Goal: Task Accomplishment & Management: Manage account settings

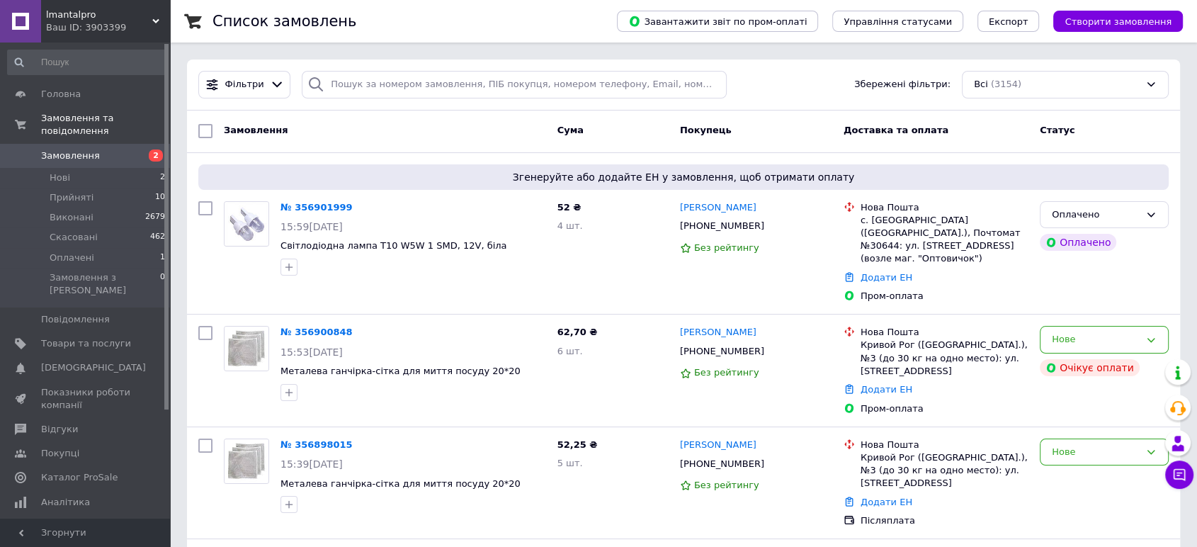
click at [81, 150] on span "Замовлення" at bounding box center [70, 156] width 59 height 13
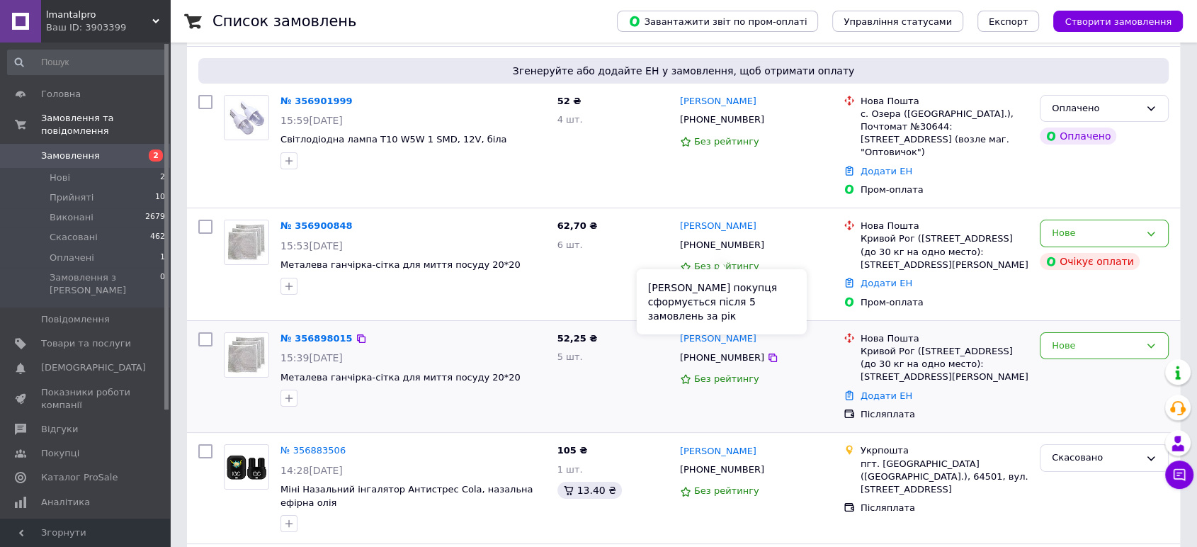
scroll to position [157, 0]
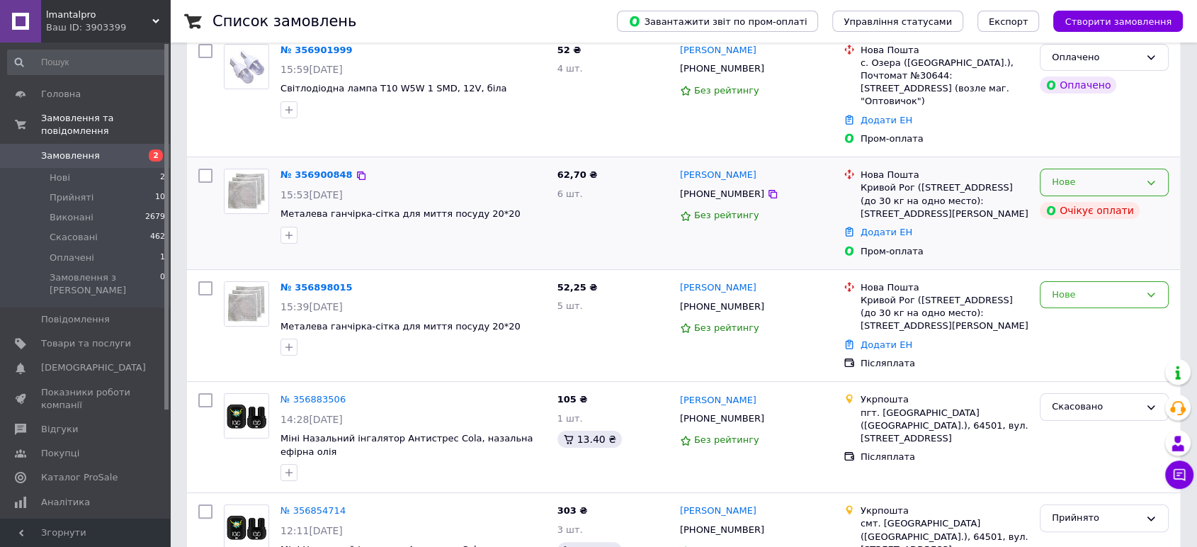
click at [1088, 169] on div "Нове" at bounding box center [1104, 183] width 129 height 28
click at [568, 191] on div "62,70 ₴ 6 шт." at bounding box center [613, 213] width 123 height 101
click at [305, 169] on link "№ 356900848" at bounding box center [317, 174] width 72 height 11
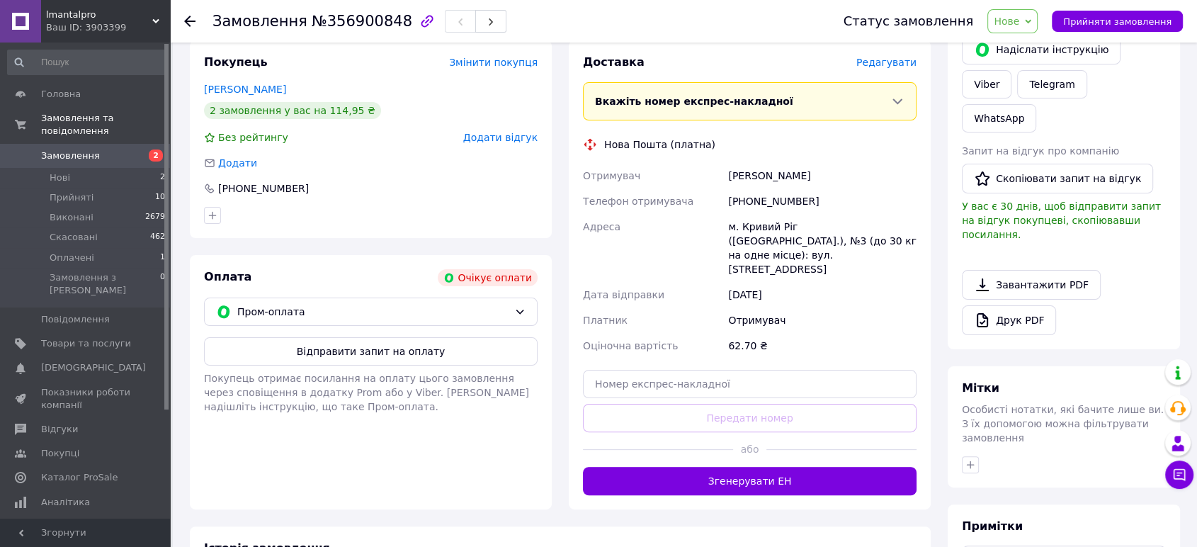
scroll to position [236, 0]
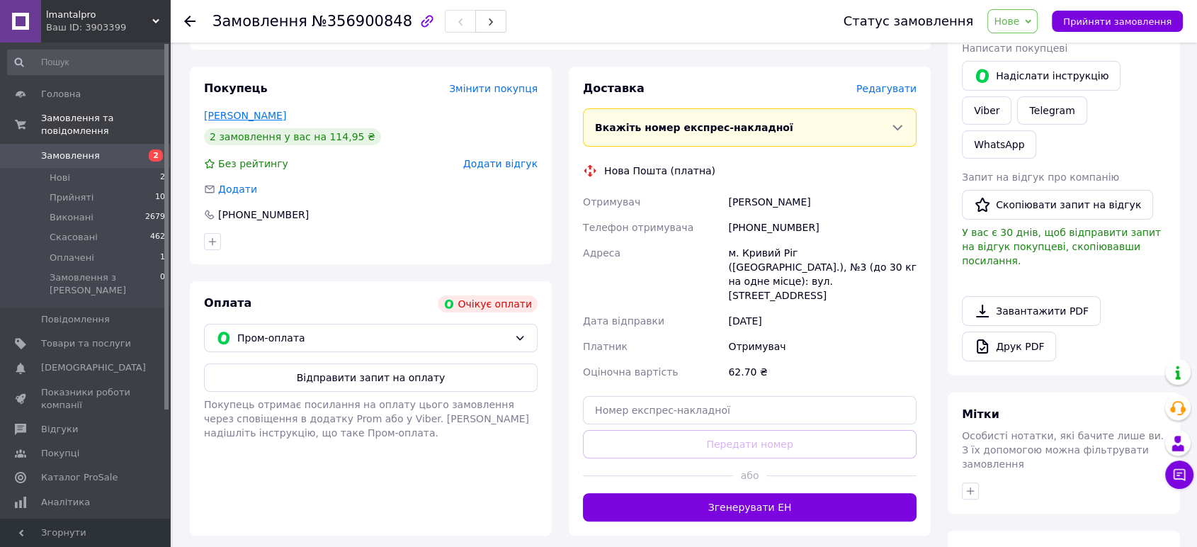
click at [269, 118] on link "Рогожина Олена" at bounding box center [245, 115] width 82 height 11
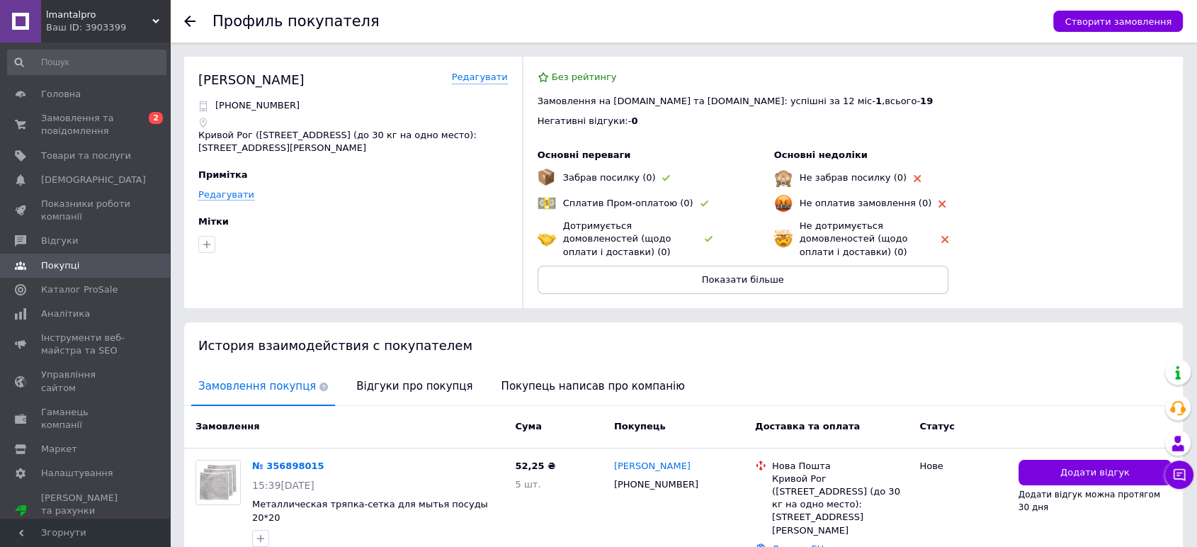
click at [193, 22] on icon at bounding box center [189, 21] width 11 height 11
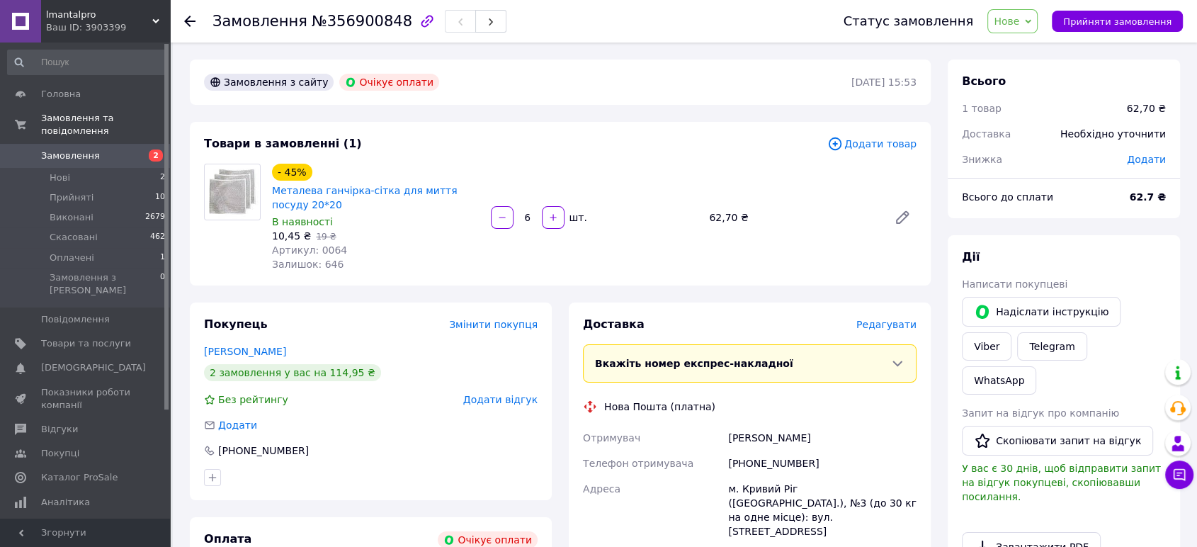
click at [191, 21] on use at bounding box center [189, 21] width 11 height 11
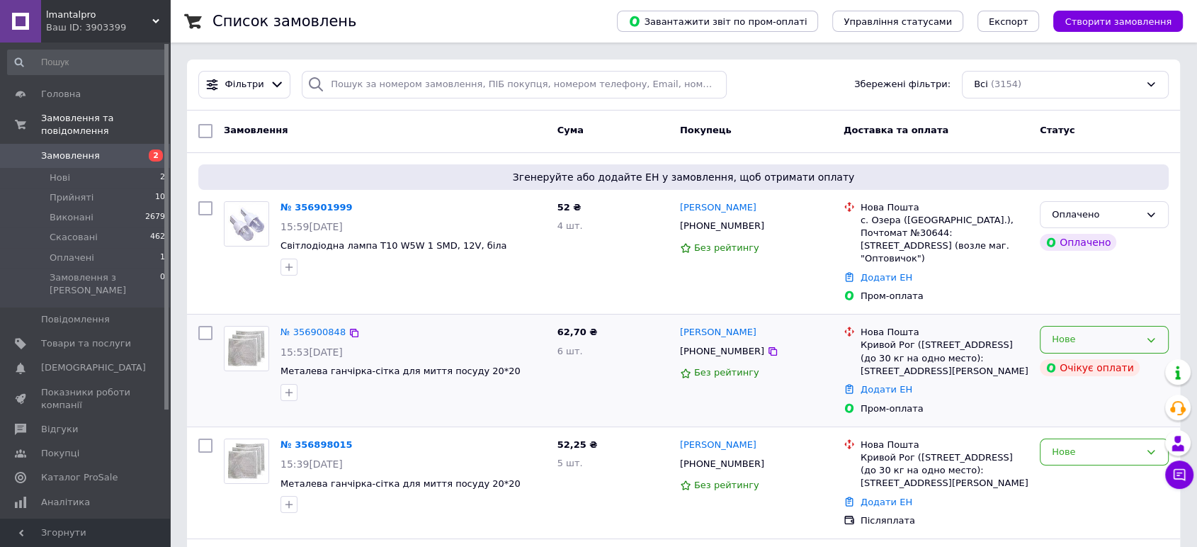
click at [1092, 332] on div "Нове" at bounding box center [1096, 339] width 88 height 15
click at [1086, 409] on li "Скасовано" at bounding box center [1105, 421] width 128 height 26
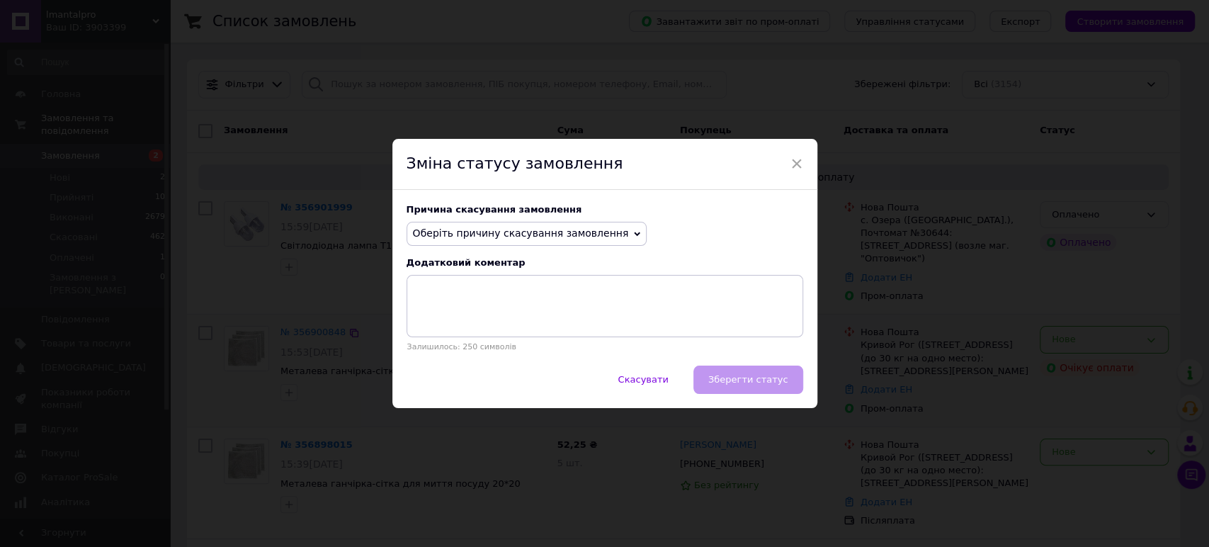
click at [530, 232] on span "Оберіть причину скасування замовлення" at bounding box center [521, 232] width 216 height 11
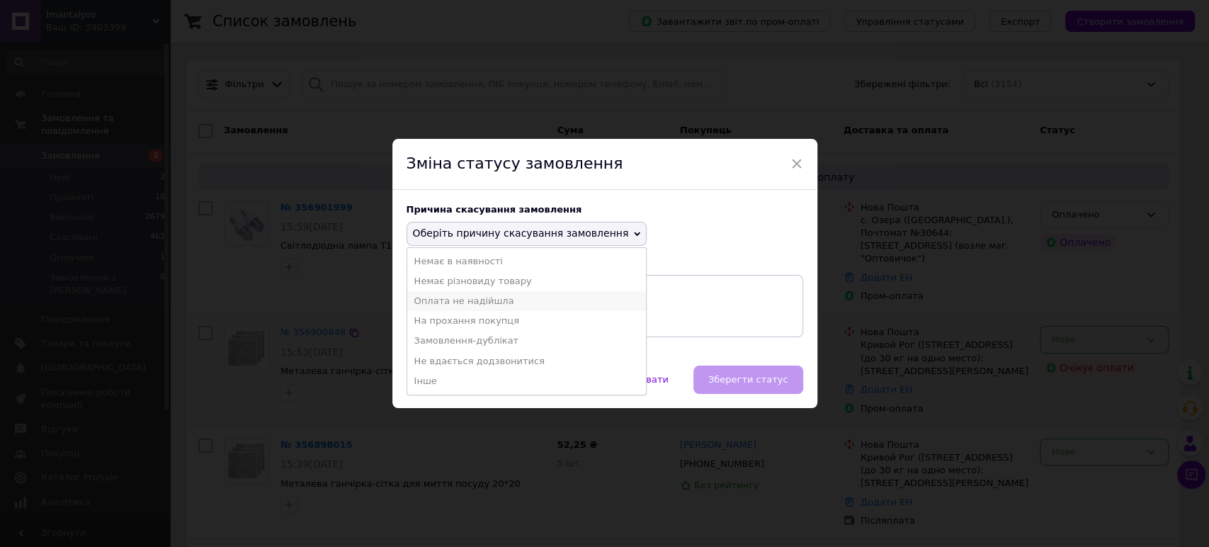
click at [470, 303] on li "Оплата не надійшла" at bounding box center [526, 301] width 239 height 20
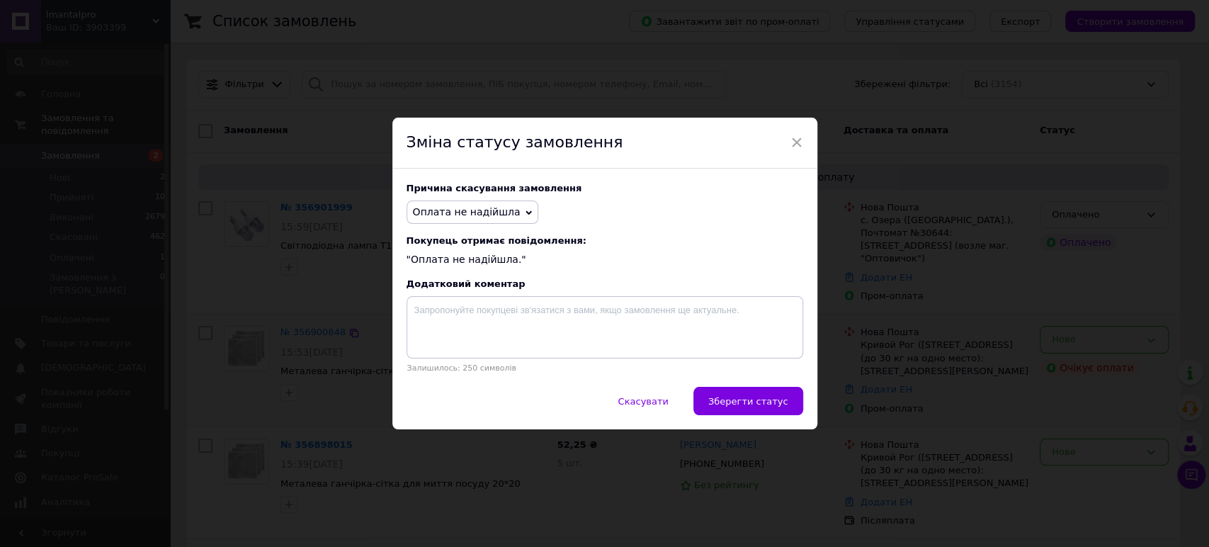
click at [767, 400] on span "Зберегти статус" at bounding box center [749, 401] width 80 height 11
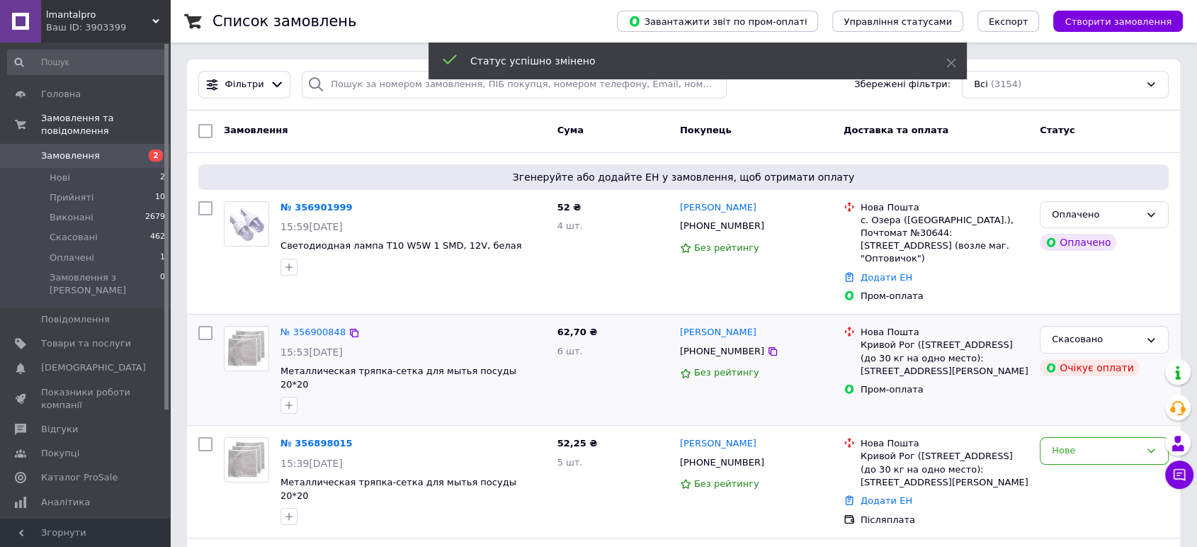
scroll to position [79, 0]
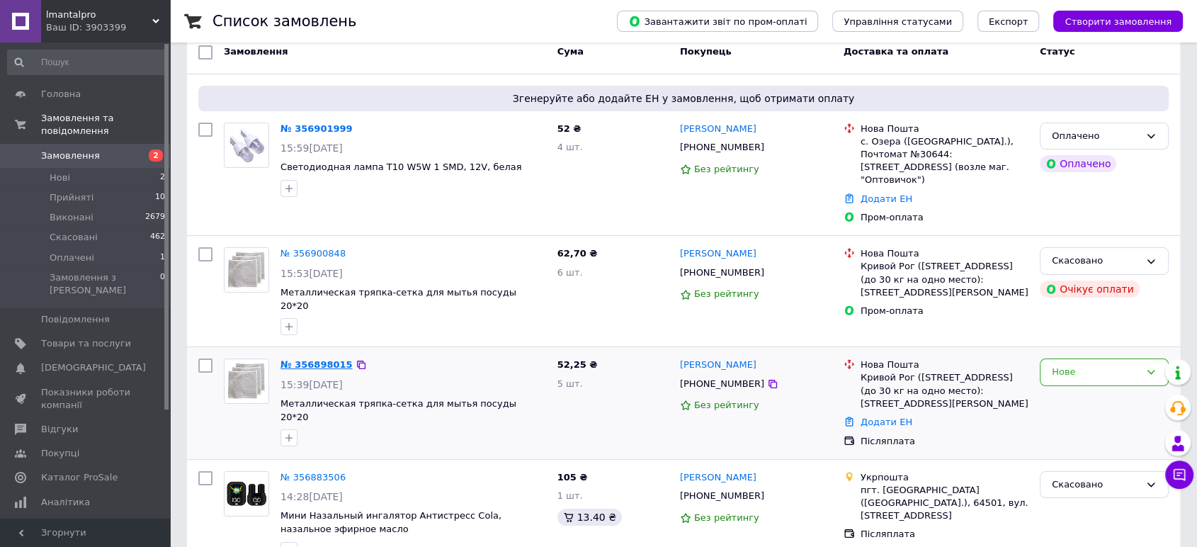
click at [314, 359] on link "№ 356898015" at bounding box center [317, 364] width 72 height 11
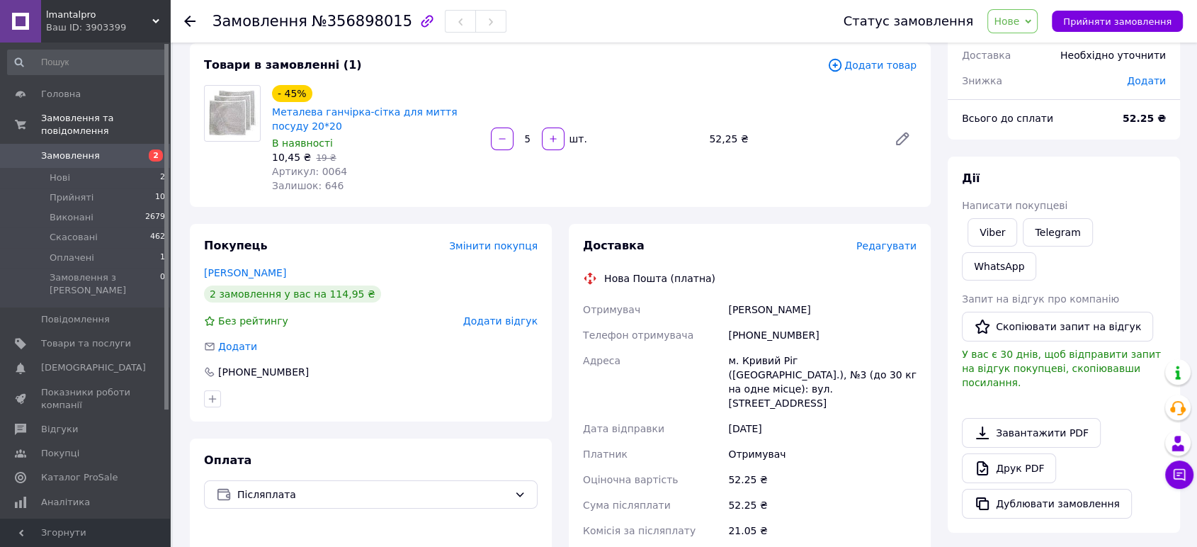
click at [187, 28] on div at bounding box center [189, 21] width 11 height 14
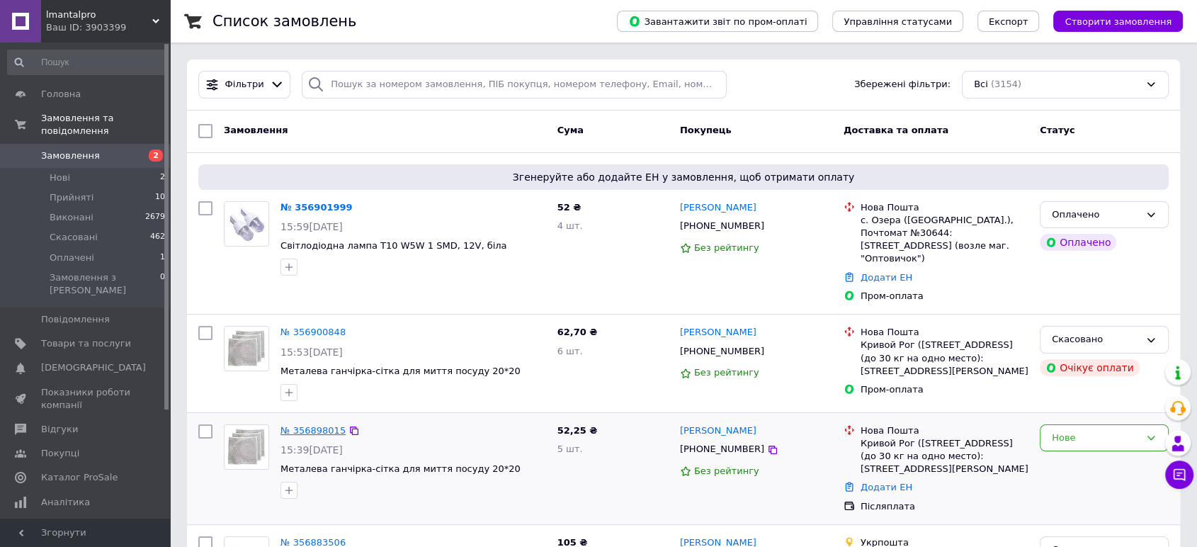
click at [306, 425] on link "№ 356898015" at bounding box center [313, 430] width 65 height 11
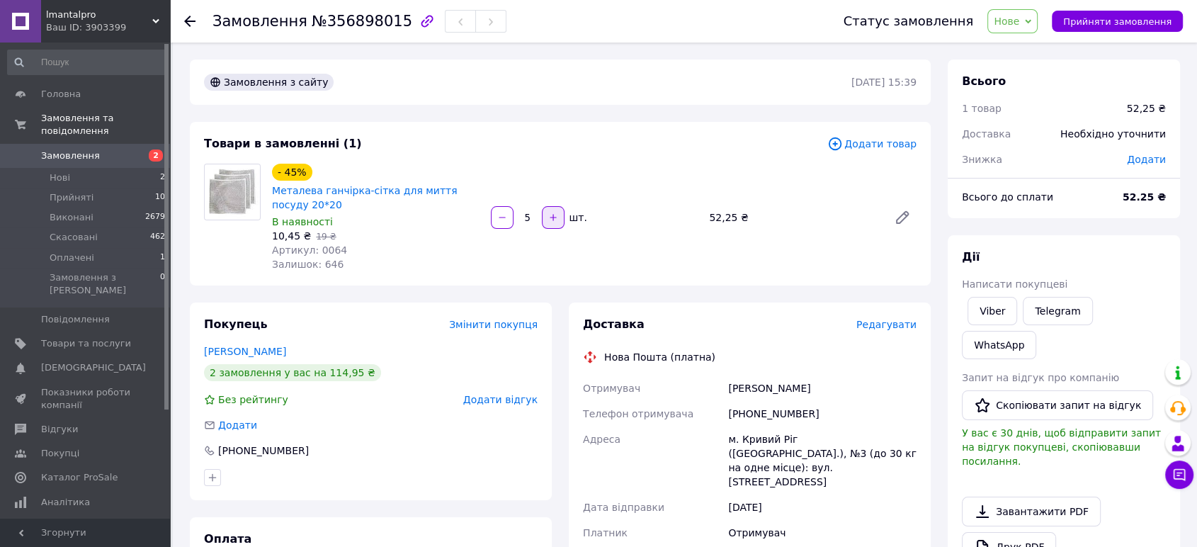
click at [549, 217] on icon "button" at bounding box center [553, 218] width 10 height 10
type input "6"
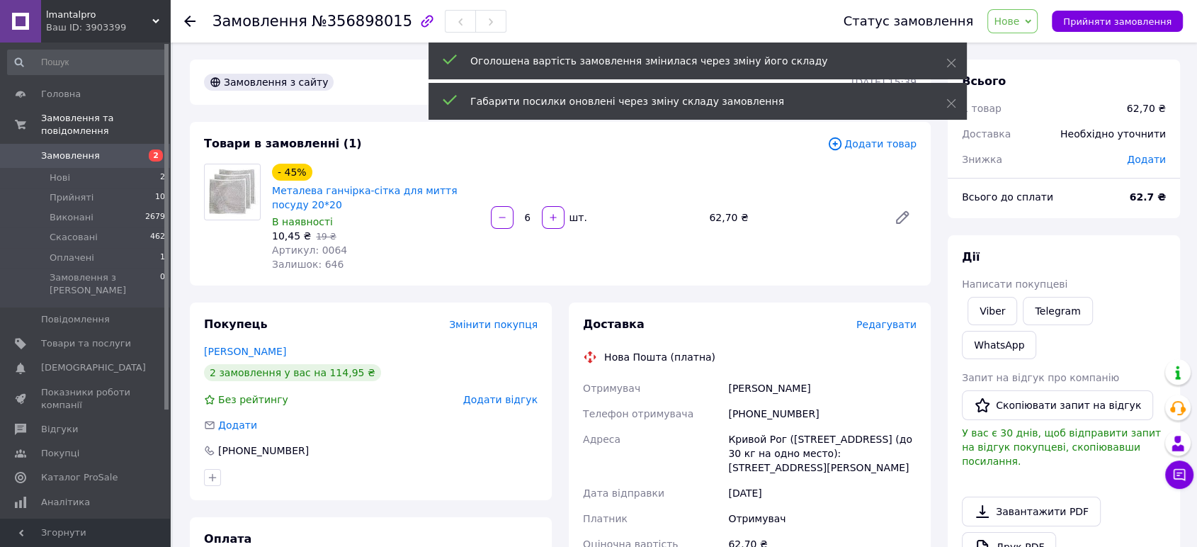
click at [1020, 16] on span "Нове" at bounding box center [1007, 21] width 26 height 11
click at [1028, 47] on li "Прийнято" at bounding box center [1020, 49] width 65 height 21
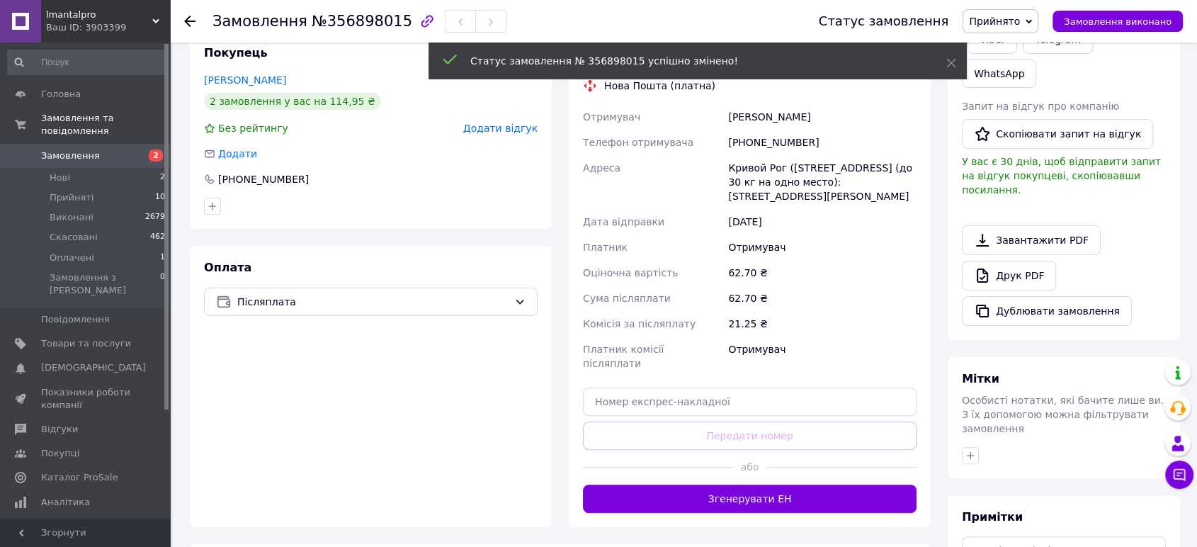
scroll to position [315, 0]
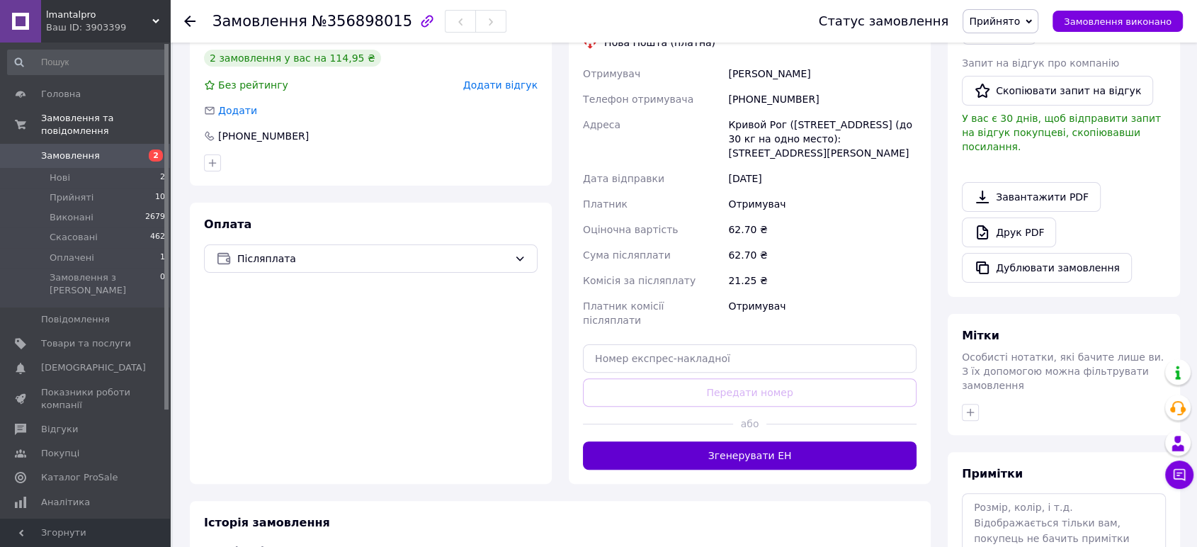
click at [747, 442] on button "Згенерувати ЕН" at bounding box center [750, 455] width 334 height 28
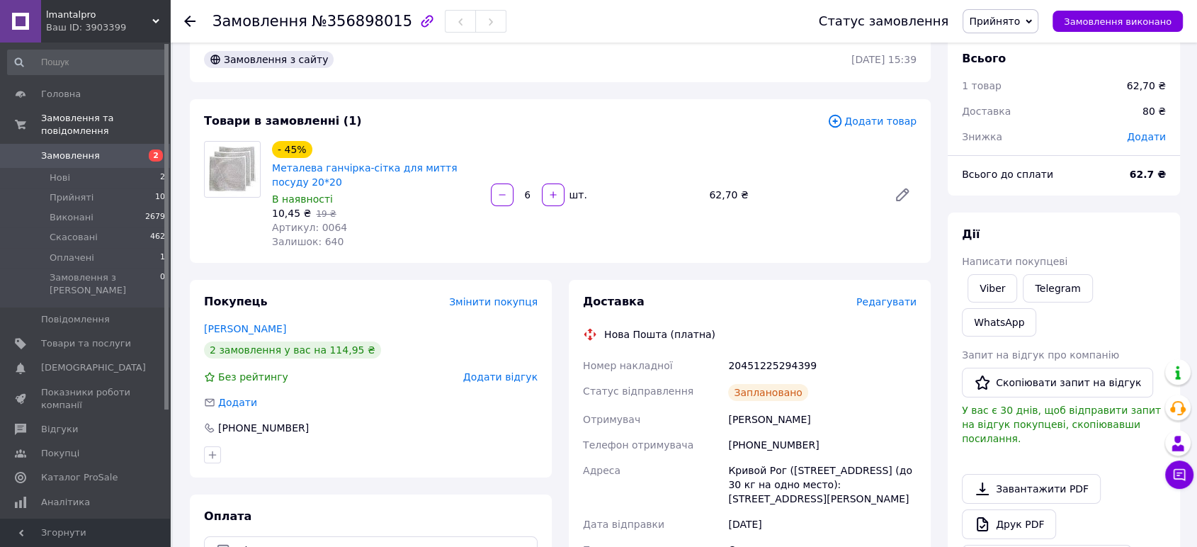
scroll to position [0, 0]
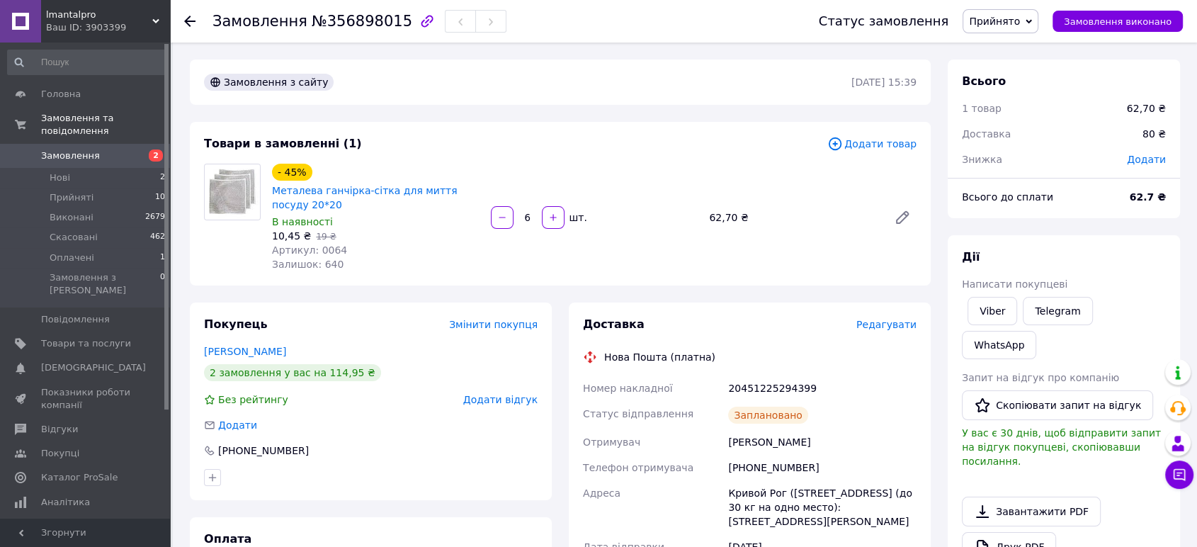
click at [182, 23] on div "Замовлення №356898015 Статус замовлення Прийнято Виконано Скасовано Оплачено За…" at bounding box center [683, 21] width 1027 height 43
click at [188, 17] on use at bounding box center [189, 21] width 11 height 11
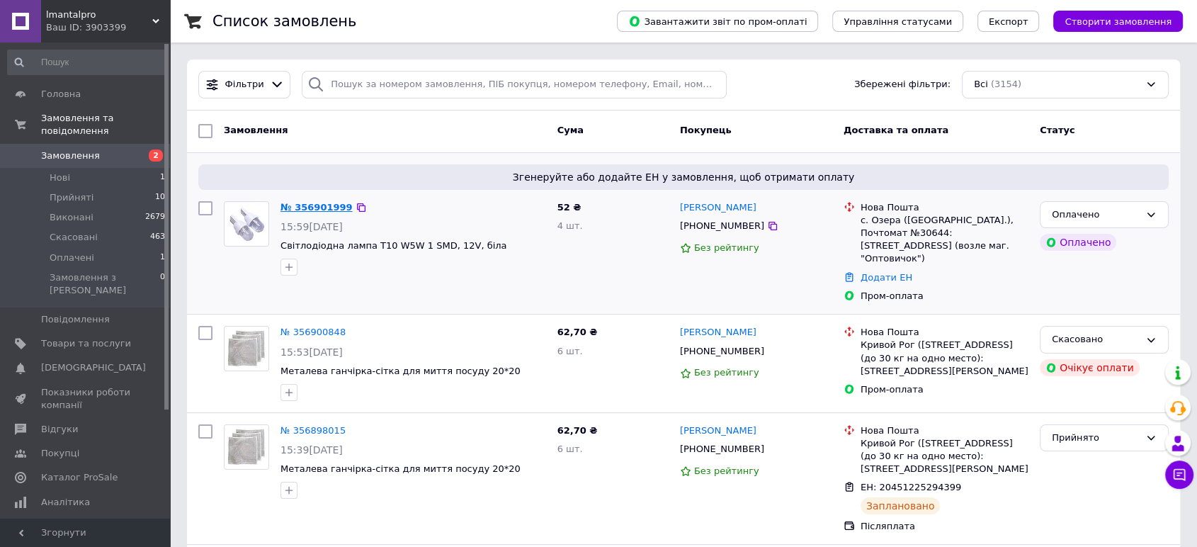
click at [318, 209] on link "№ 356901999" at bounding box center [317, 207] width 72 height 11
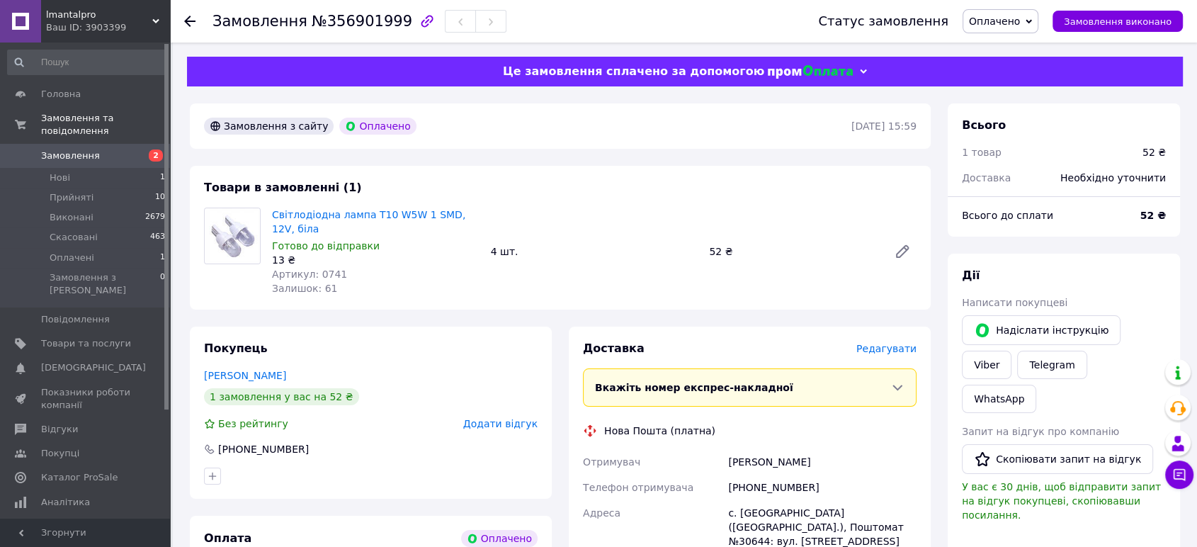
click at [181, 14] on div "Замовлення №356901999 Статус замовлення Оплачено Прийнято Виконано Скасовано За…" at bounding box center [683, 21] width 1027 height 43
click at [191, 18] on icon at bounding box center [189, 21] width 11 height 11
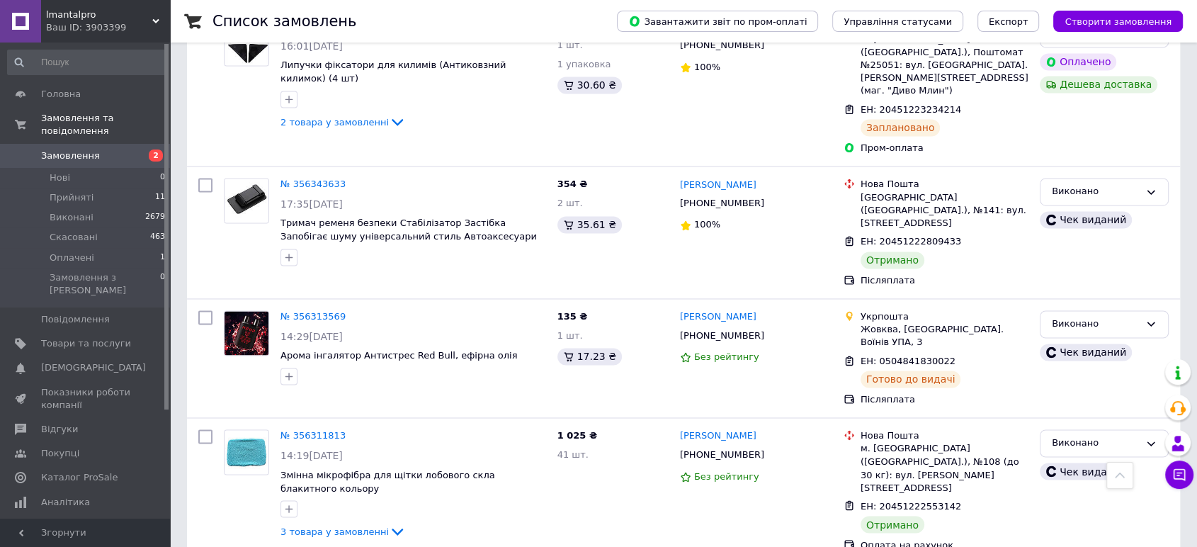
scroll to position [2299, 0]
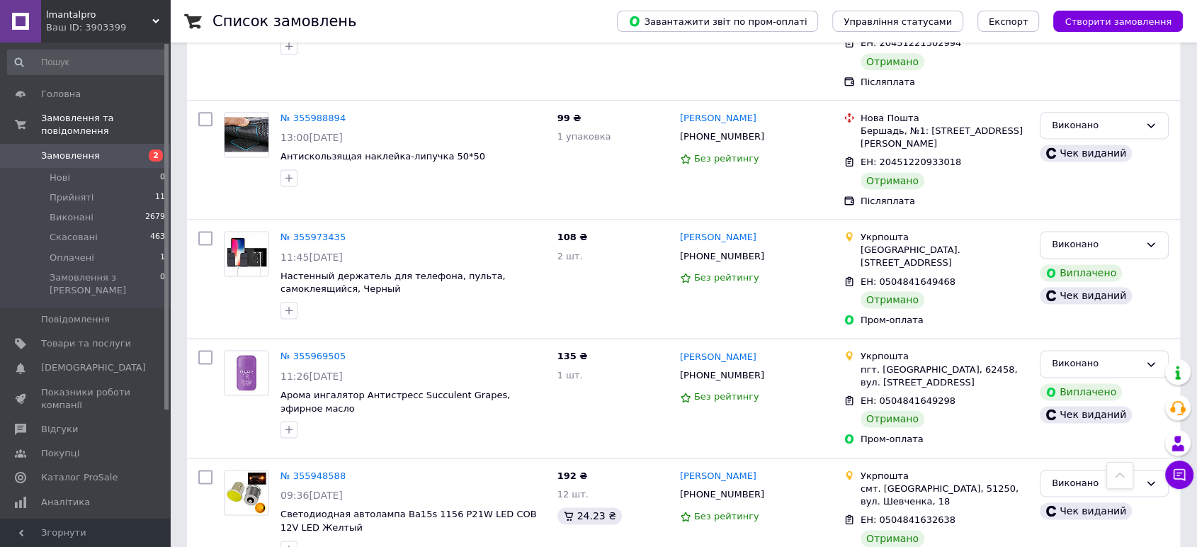
scroll to position [1916, 0]
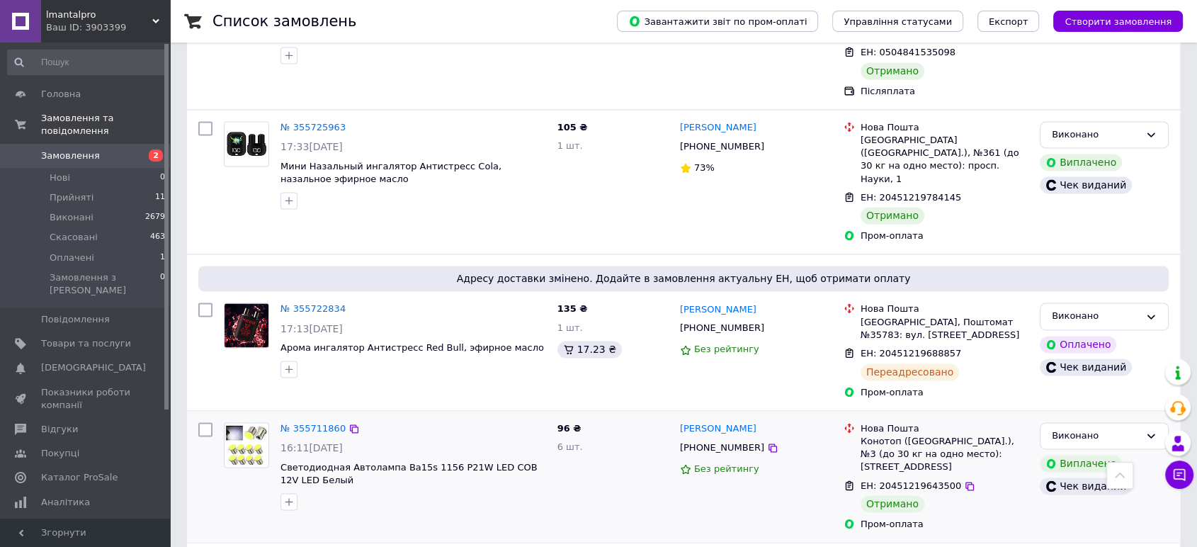
scroll to position [2058, 0]
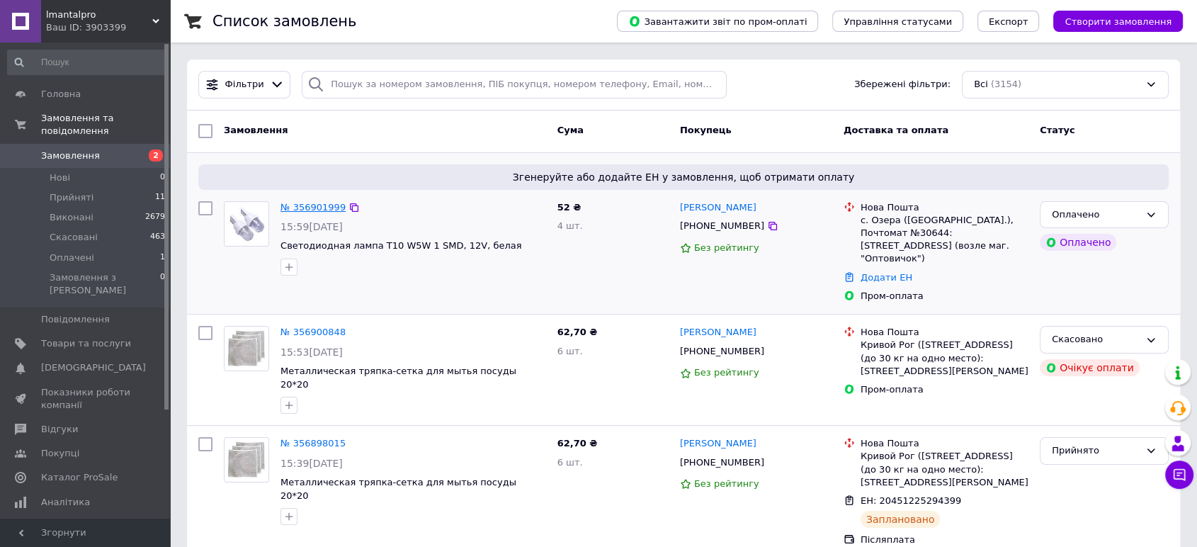
click at [317, 208] on link "№ 356901999" at bounding box center [313, 207] width 65 height 11
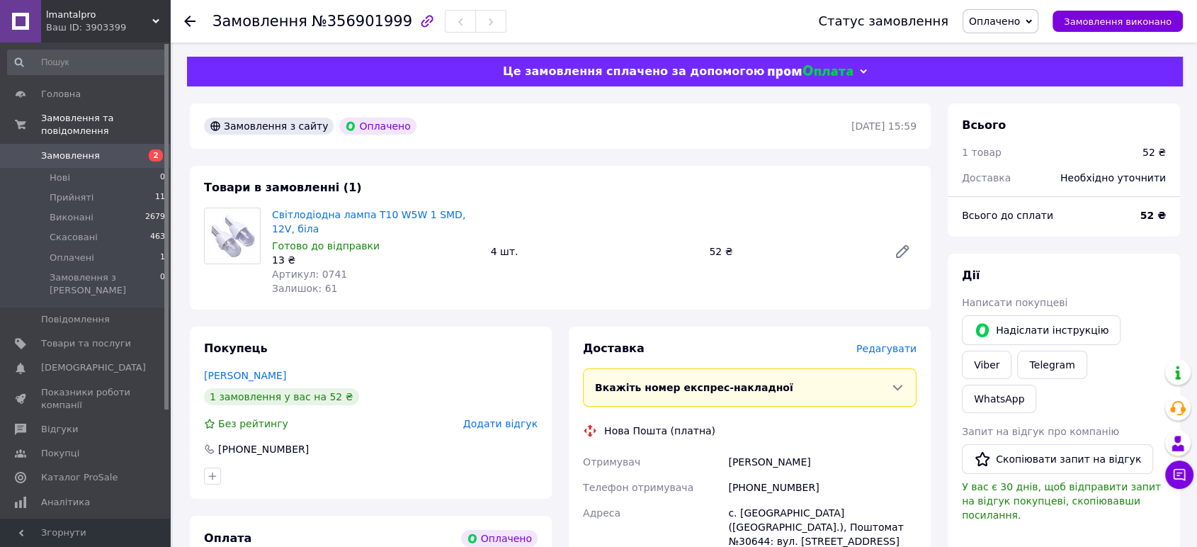
click at [1011, 22] on span "Оплачено" at bounding box center [994, 21] width 51 height 11
click at [1013, 48] on li "Прийнято" at bounding box center [1001, 49] width 74 height 21
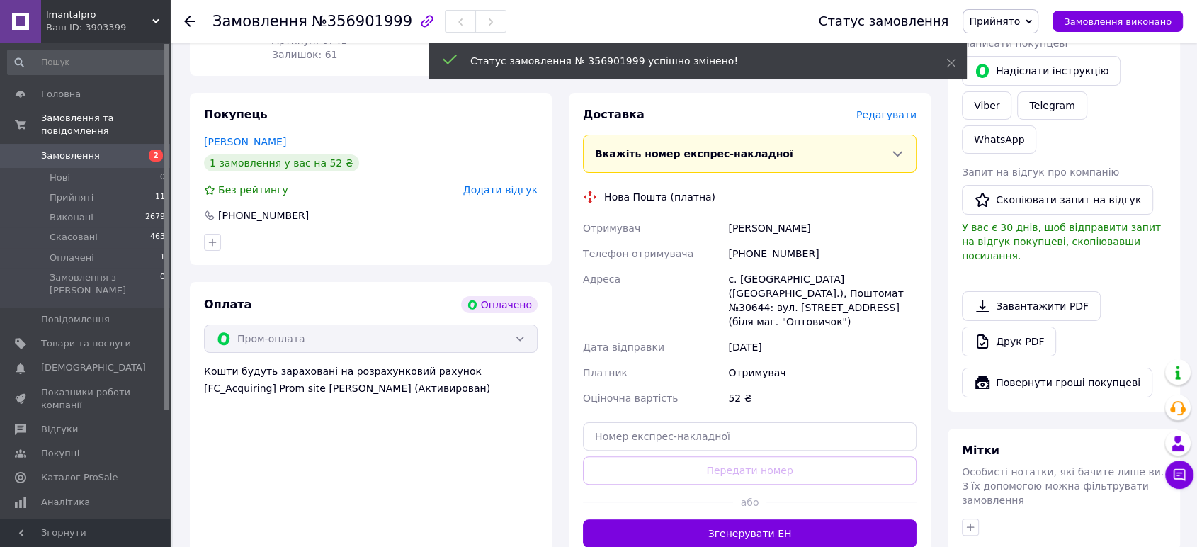
scroll to position [236, 0]
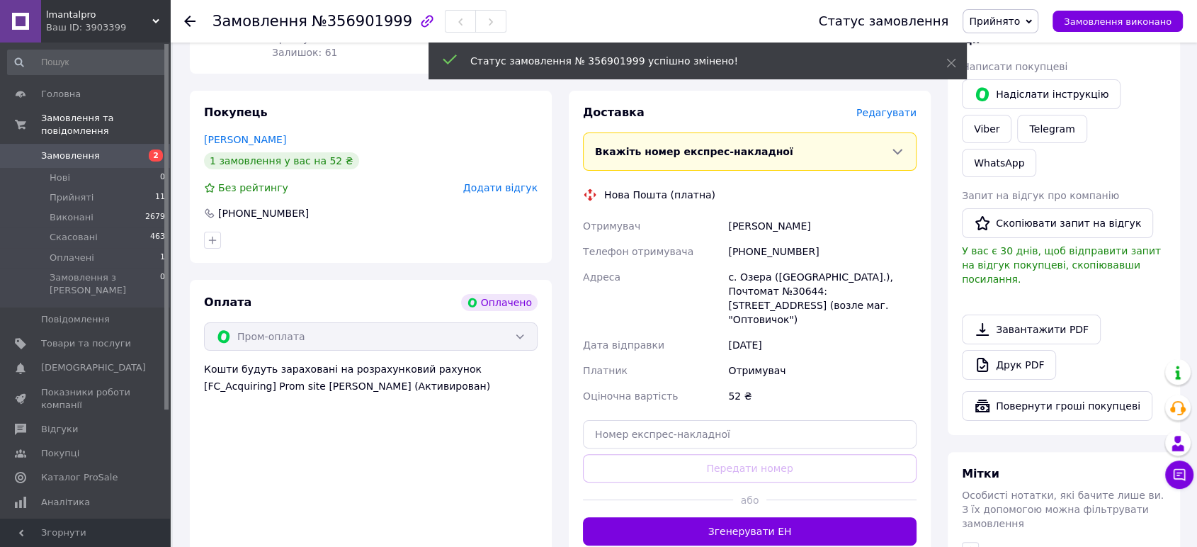
click at [776, 517] on button "Згенерувати ЕН" at bounding box center [750, 531] width 334 height 28
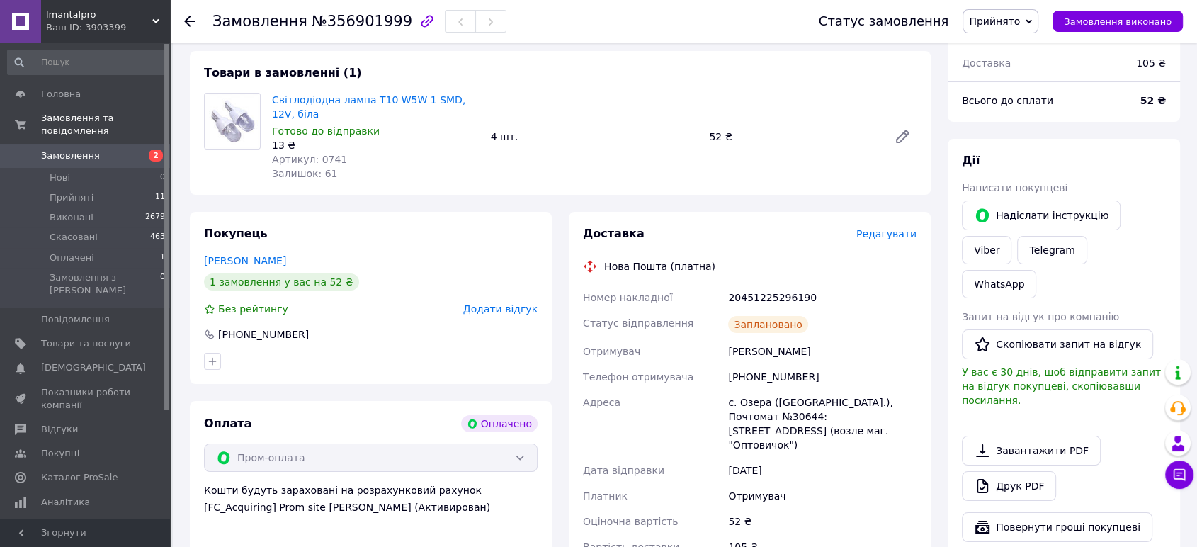
scroll to position [0, 0]
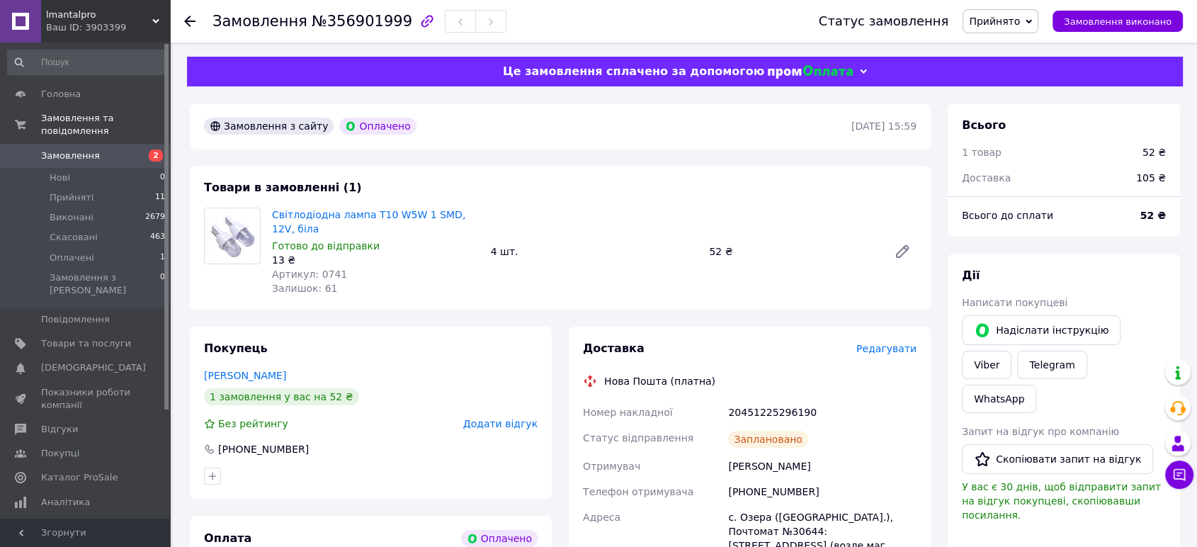
click at [72, 150] on span "Замовлення" at bounding box center [70, 156] width 59 height 13
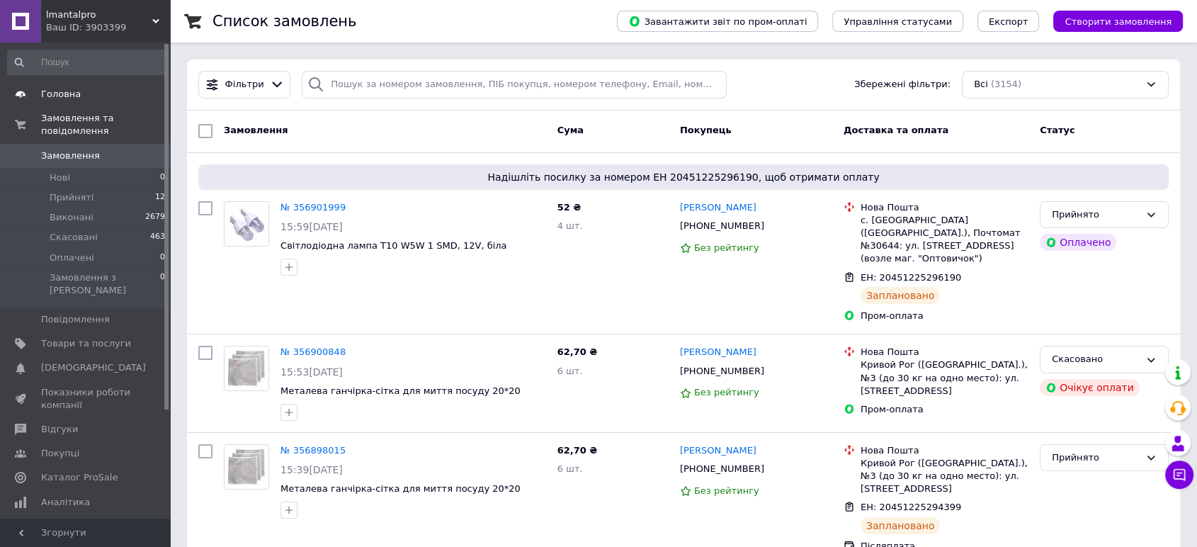
click at [77, 93] on span "Головна" at bounding box center [86, 94] width 90 height 13
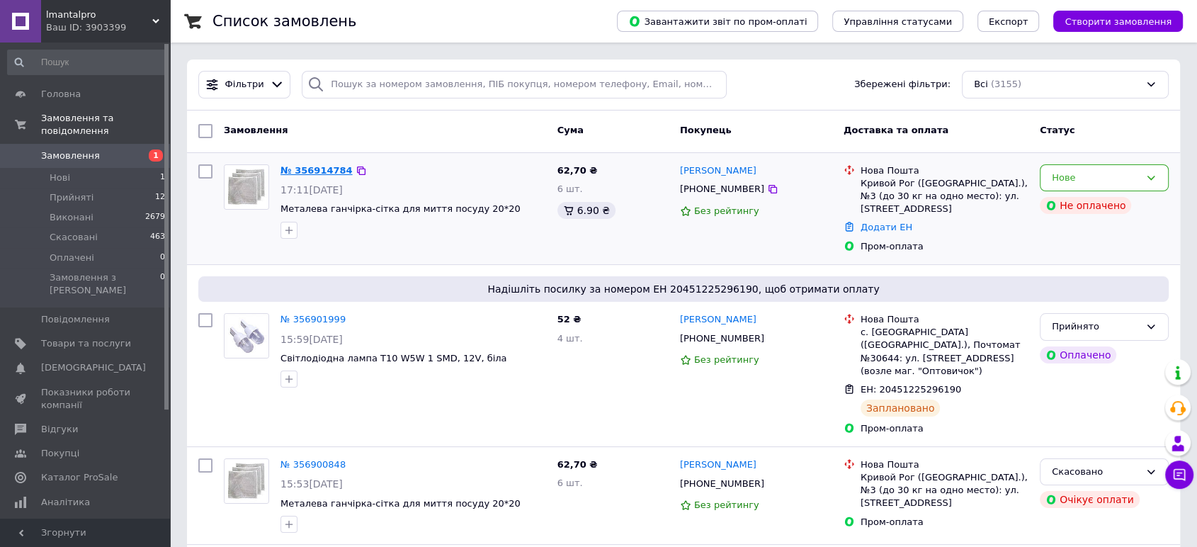
click at [300, 167] on link "№ 356914784" at bounding box center [317, 170] width 72 height 11
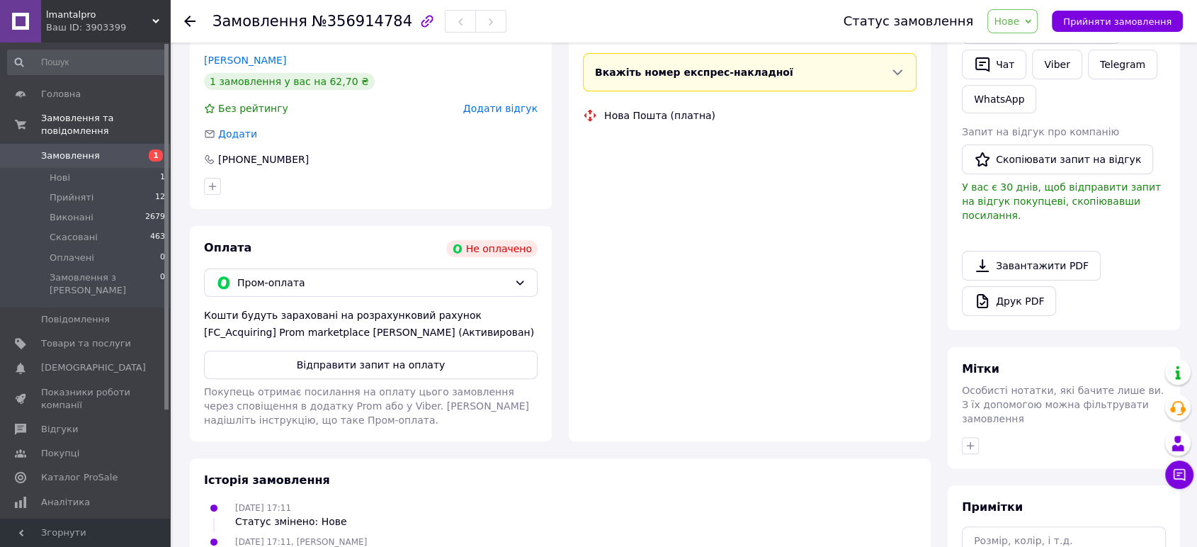
scroll to position [315, 0]
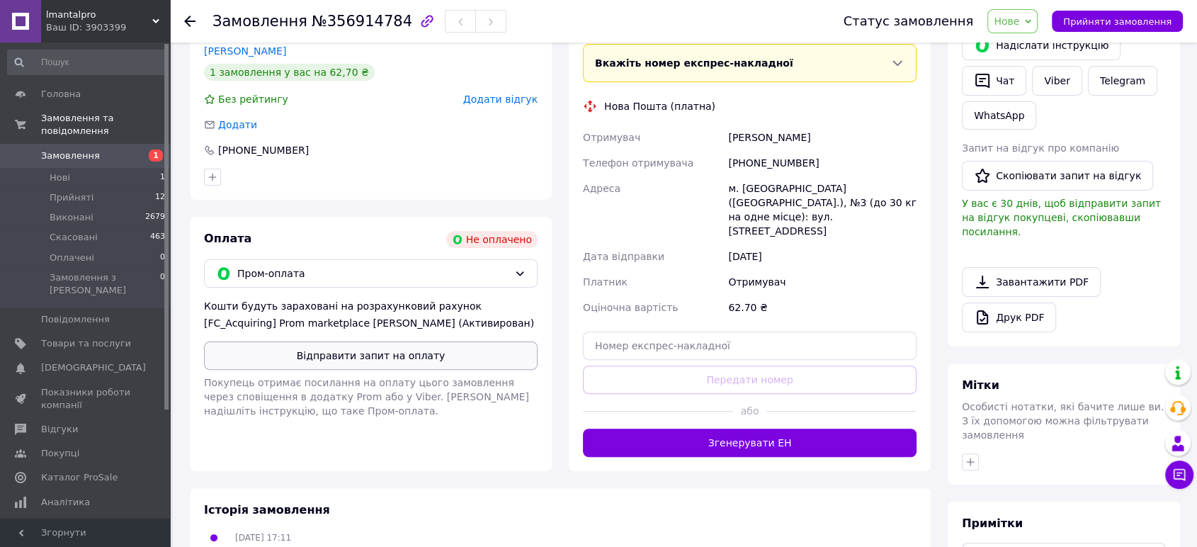
click at [367, 370] on button "Відправити запит на оплату" at bounding box center [371, 356] width 334 height 28
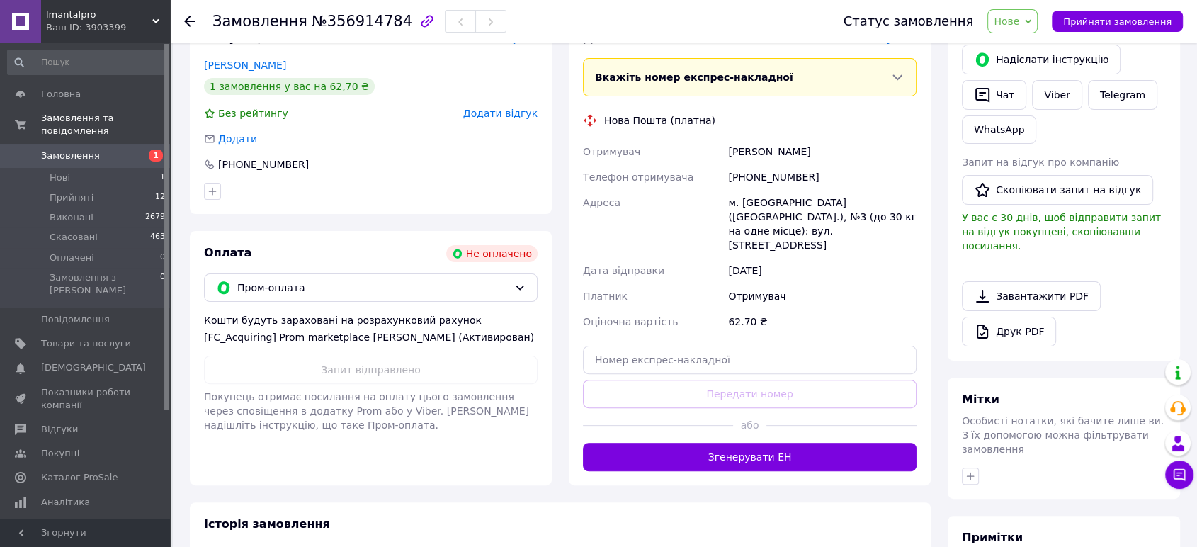
scroll to position [50, 0]
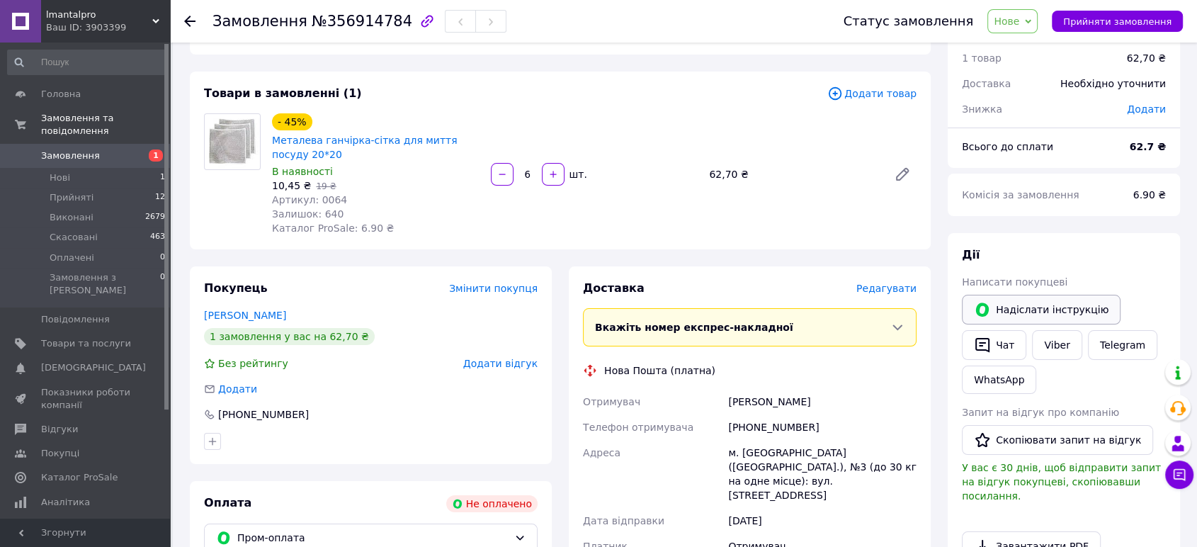
click at [1013, 305] on button "Надіслати інструкцію" at bounding box center [1041, 310] width 159 height 30
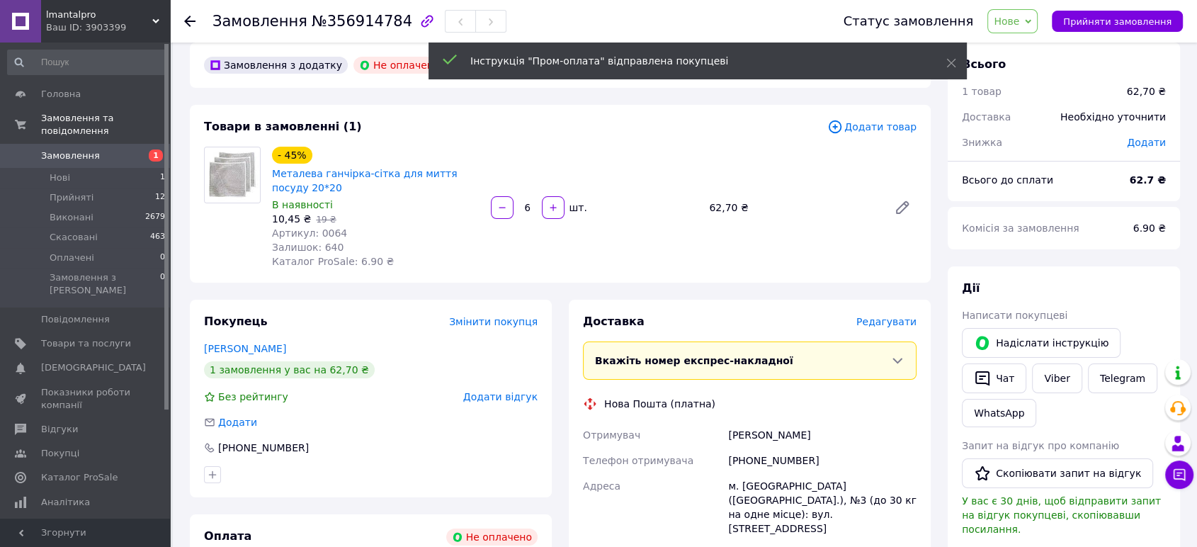
scroll to position [0, 0]
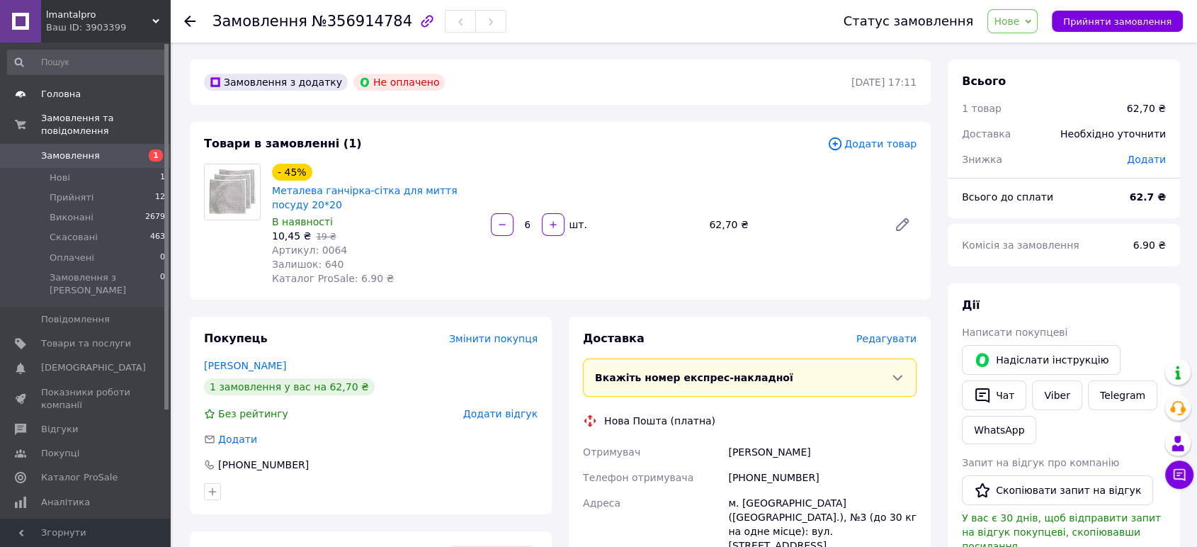
click at [55, 93] on span "Головна" at bounding box center [61, 94] width 40 height 13
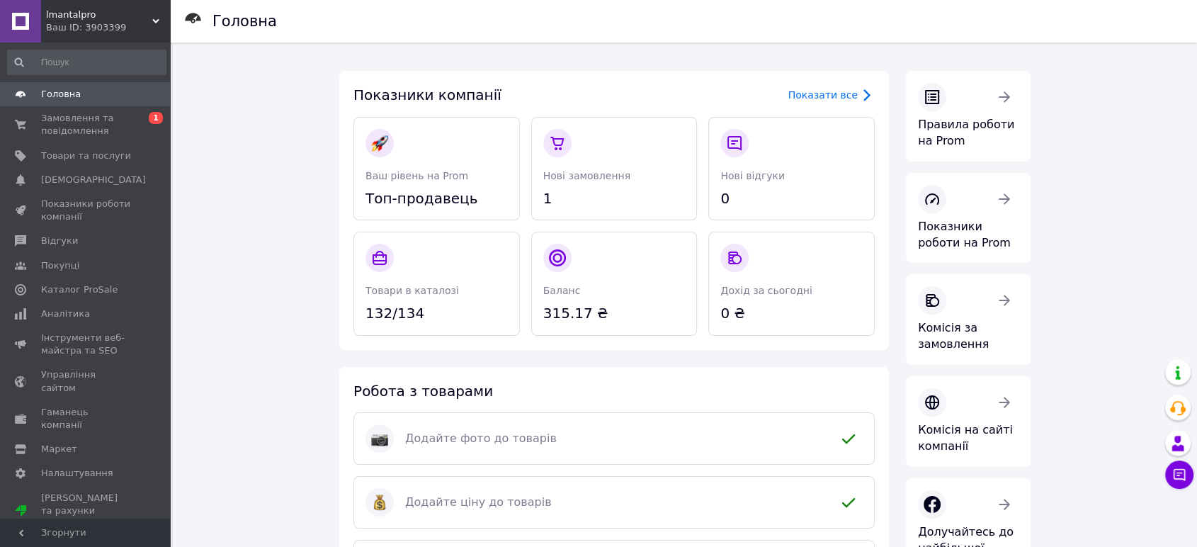
click at [64, 89] on span "Головна" at bounding box center [61, 94] width 40 height 13
click at [81, 129] on span "Замовлення та повідомлення" at bounding box center [86, 125] width 90 height 26
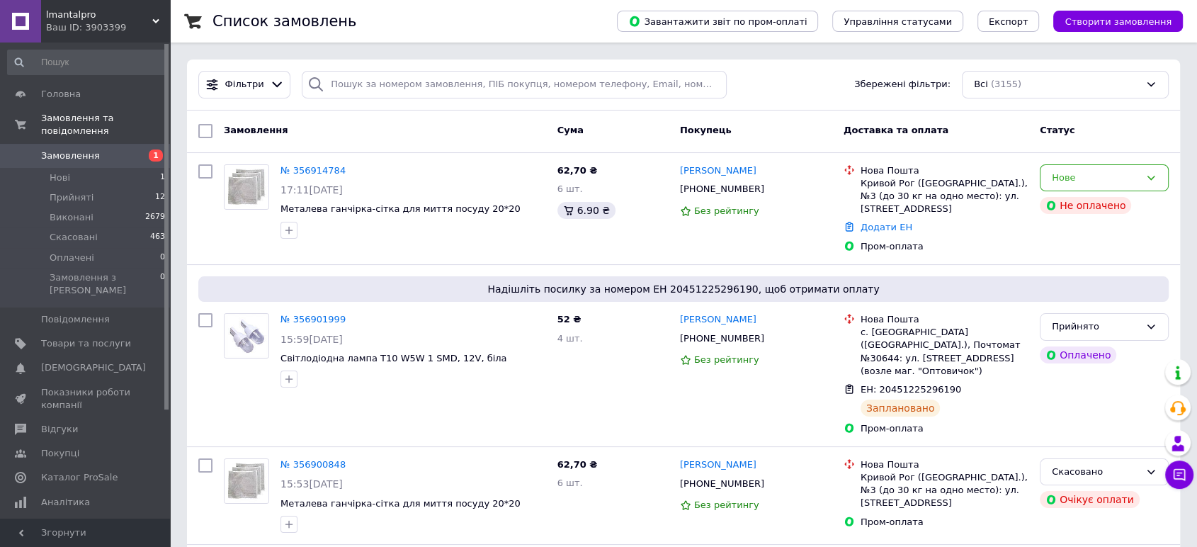
click at [84, 150] on span "Замовлення" at bounding box center [70, 156] width 59 height 13
